Goal: Check status: Check status

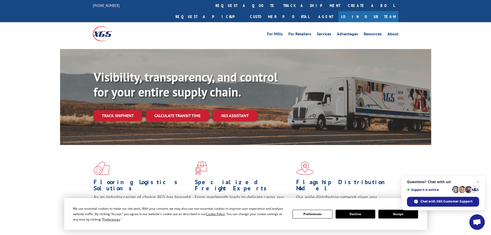
click at [116, 97] on div "Visibility, transparency, and control for your entire supply chain. Track shipm…" at bounding box center [261, 106] width 337 height 72
click at [118, 110] on link "Track shipment" at bounding box center [117, 115] width 48 height 11
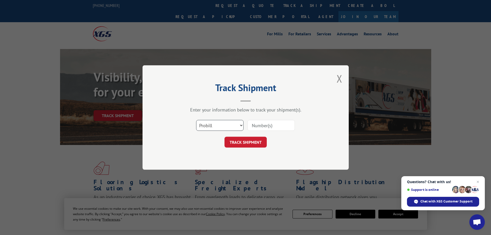
click at [210, 123] on select "Select category... Probill BOL PO" at bounding box center [219, 125] width 47 height 11
select select "bol"
click at [196, 120] on select "Select category... Probill BOL PO" at bounding box center [219, 125] width 47 height 11
drag, startPoint x: 260, startPoint y: 127, endPoint x: 251, endPoint y: 141, distance: 16.5
click at [260, 127] on input at bounding box center [270, 125] width 47 height 11
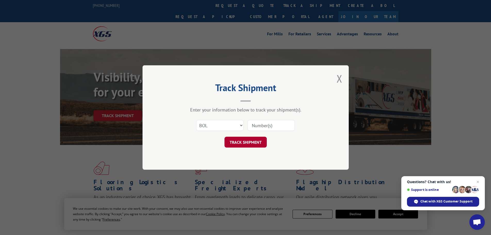
paste input "5574300"
type input "5574300"
click at [246, 144] on button "TRACK SHIPMENT" at bounding box center [245, 141] width 42 height 11
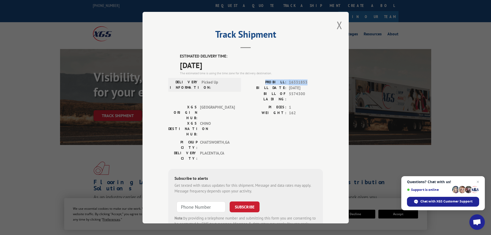
drag, startPoint x: 269, startPoint y: 81, endPoint x: 334, endPoint y: 82, distance: 64.7
click at [334, 82] on div "Track Shipment ESTIMATED DELIVERY TIME: [DATE] The estimated time is using the …" at bounding box center [245, 117] width 206 height 211
copy div "PROBILL: 16331853"
